Goal: Task Accomplishment & Management: Use online tool/utility

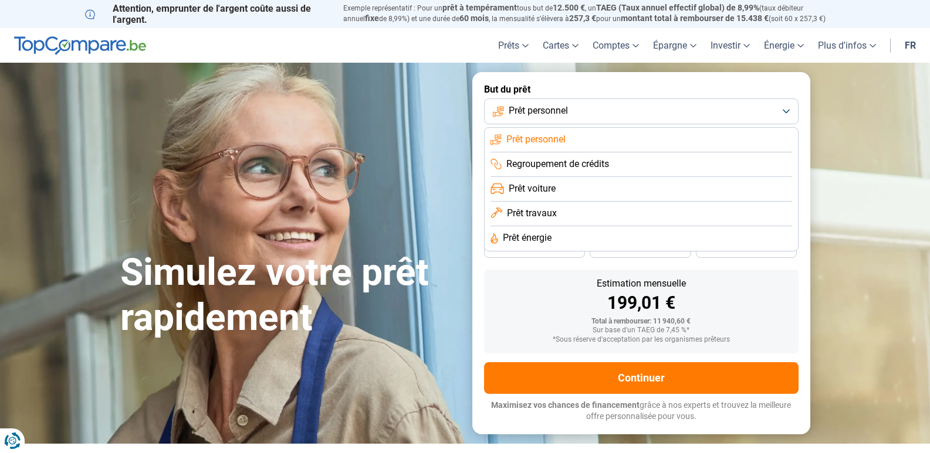
click at [551, 213] on span "Prêt travaux" at bounding box center [532, 213] width 50 height 13
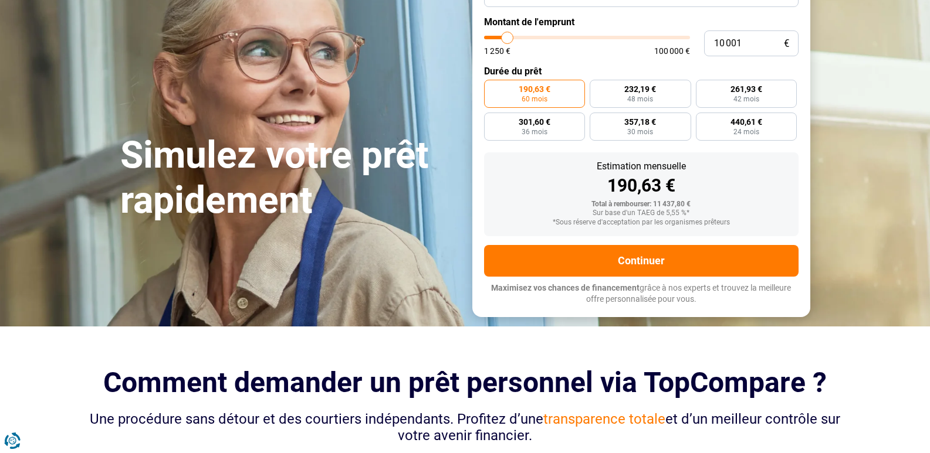
scroll to position [59, 0]
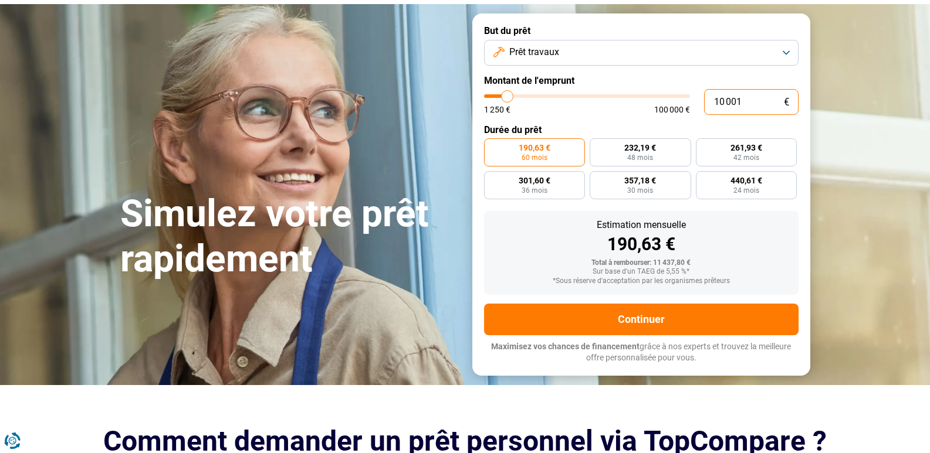
drag, startPoint x: 747, startPoint y: 100, endPoint x: 681, endPoint y: 94, distance: 67.1
click at [686, 94] on div "10 001 € 1 250 € 100 000 €" at bounding box center [641, 102] width 314 height 26
type input "10000"
radio input "true"
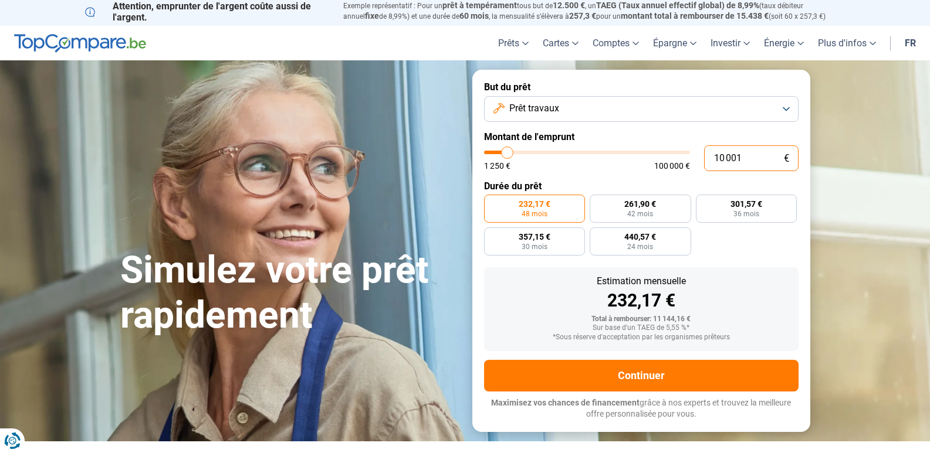
scroll to position [0, 0]
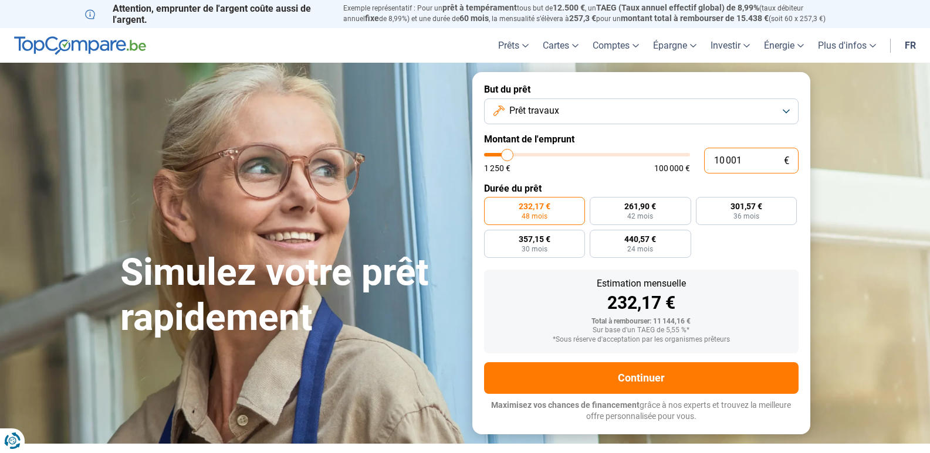
type input "3"
type input "1250"
type input "30"
type input "1250"
type input "300"
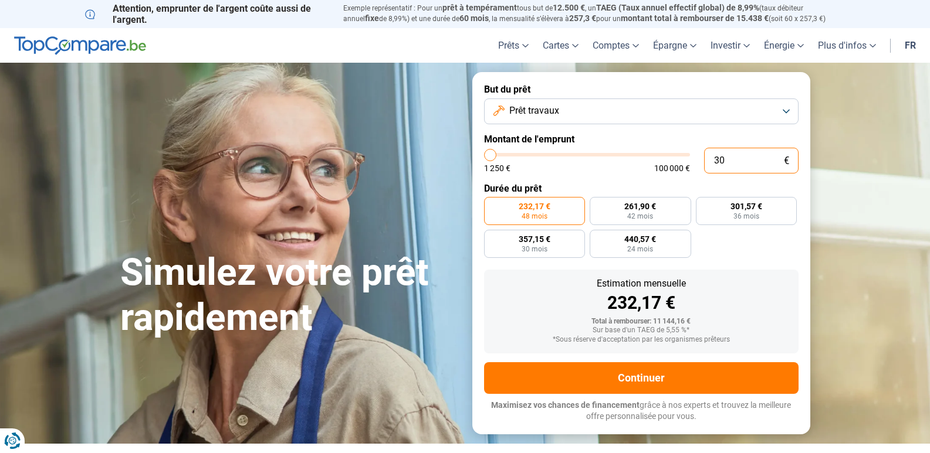
type input "1250"
type input "3 000"
type input "3000"
type input "30 000"
type input "30000"
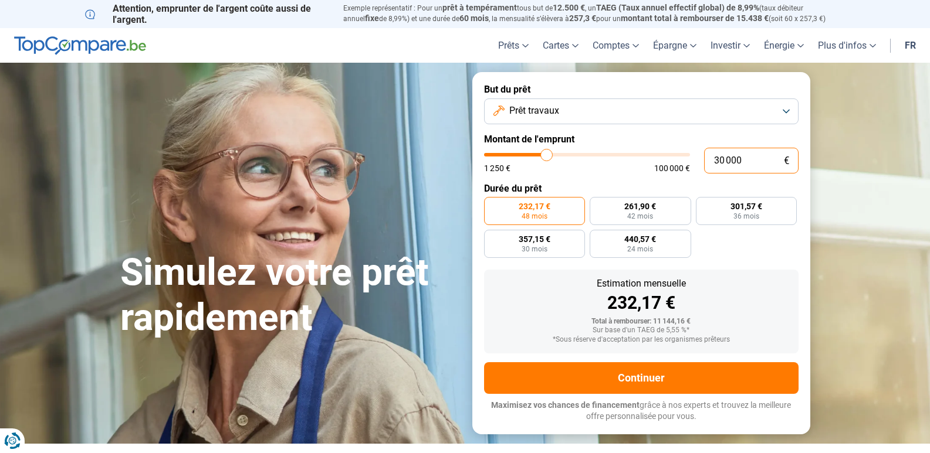
radio input "false"
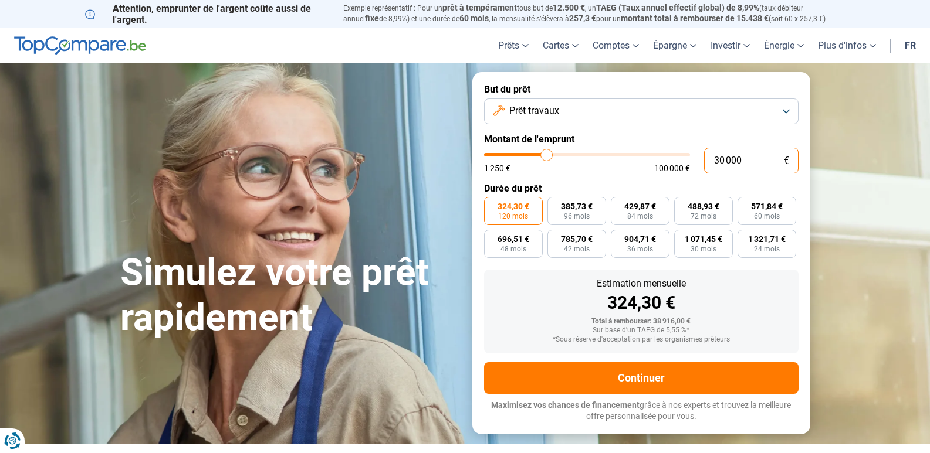
type input "30 000"
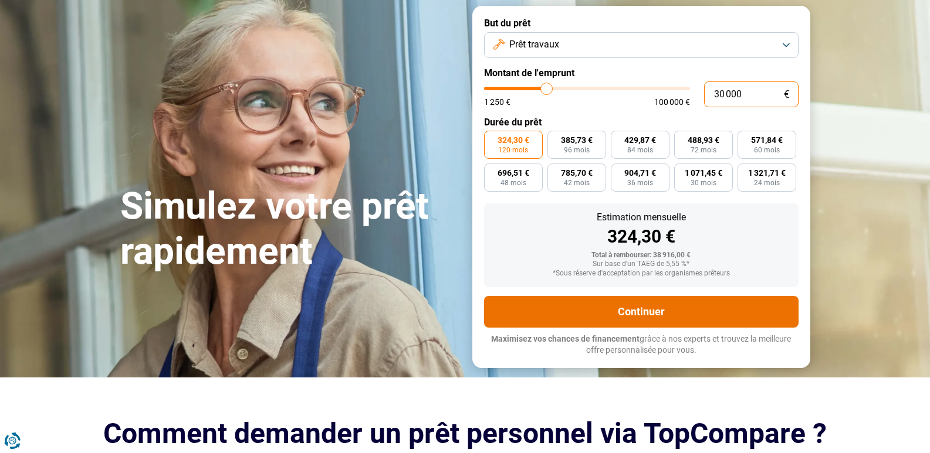
scroll to position [59, 0]
